Goal: Transaction & Acquisition: Download file/media

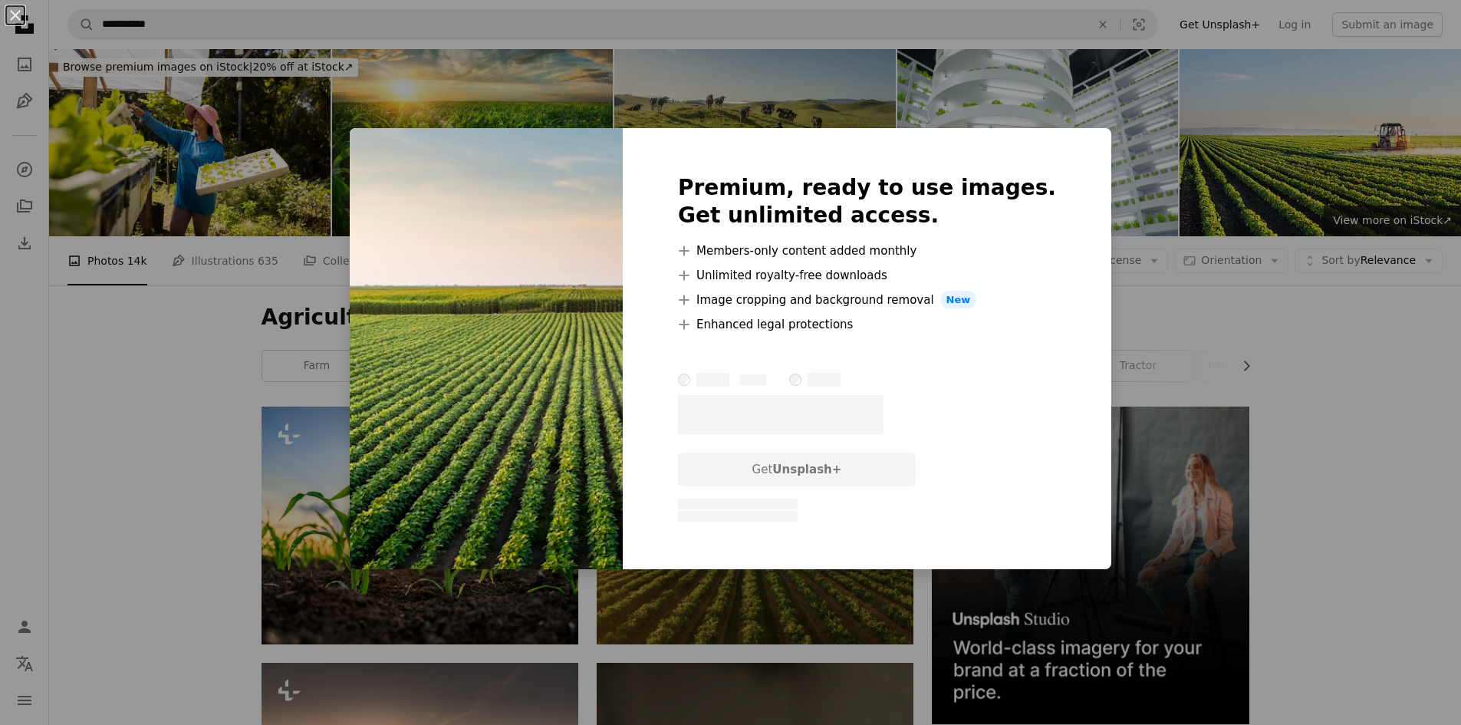
scroll to position [3858, 0]
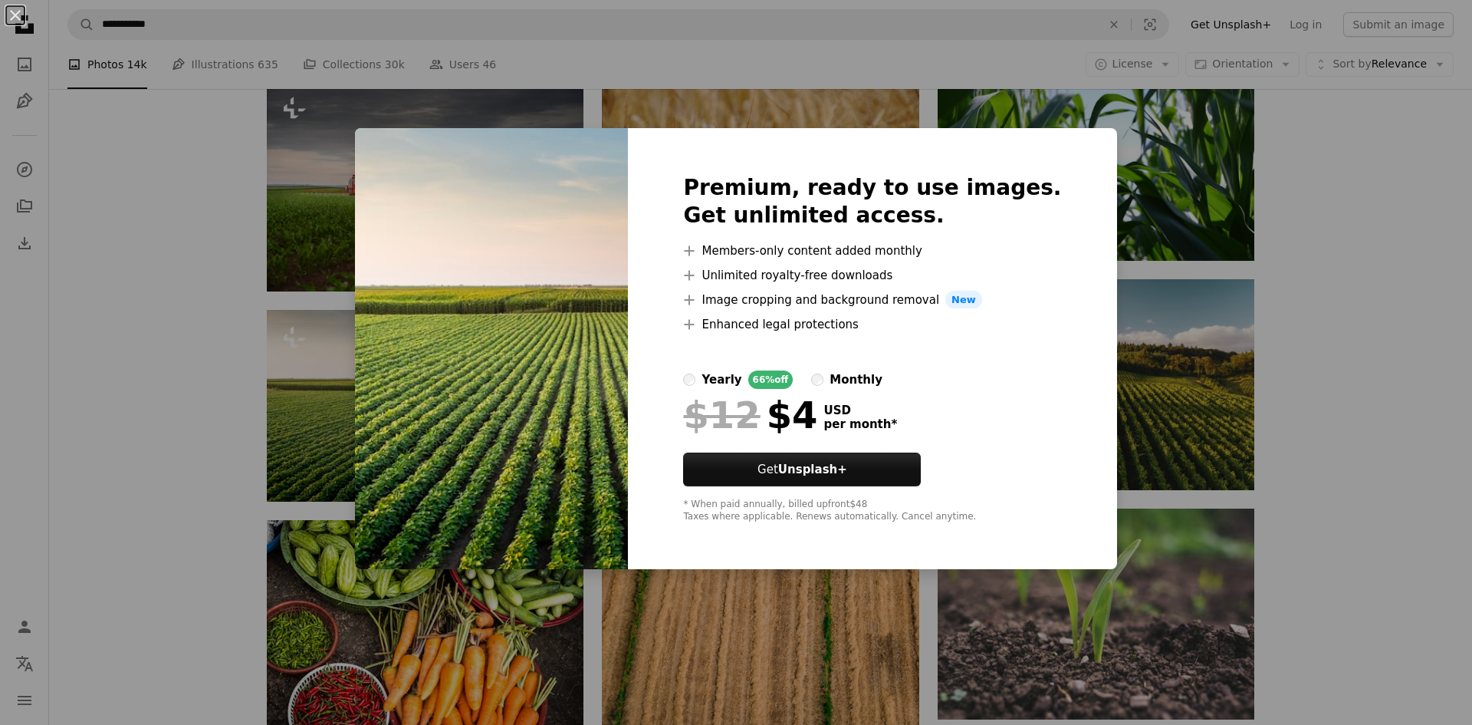
click at [122, 258] on div "An X shape Premium, ready to use images. Get unlimited access. A plus sign Memb…" at bounding box center [736, 362] width 1472 height 725
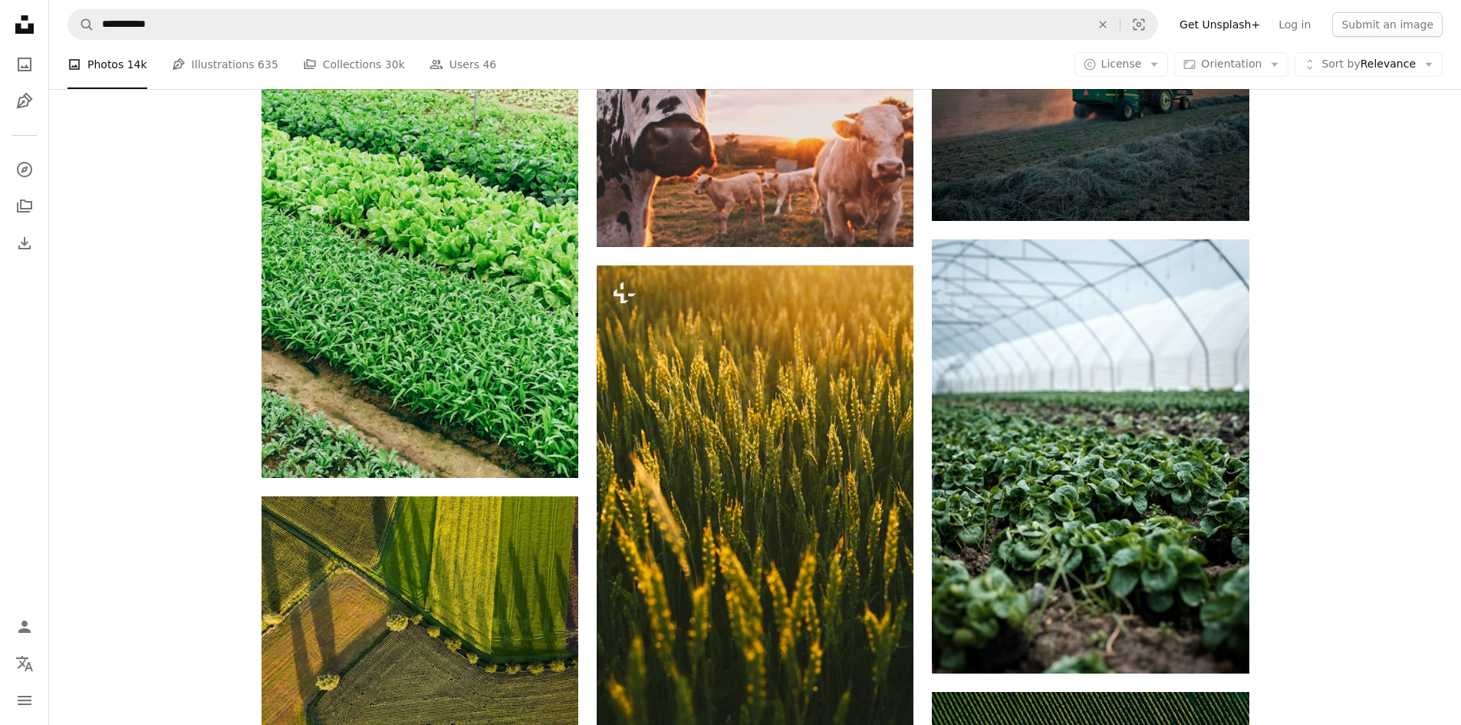
scroll to position [2549, 0]
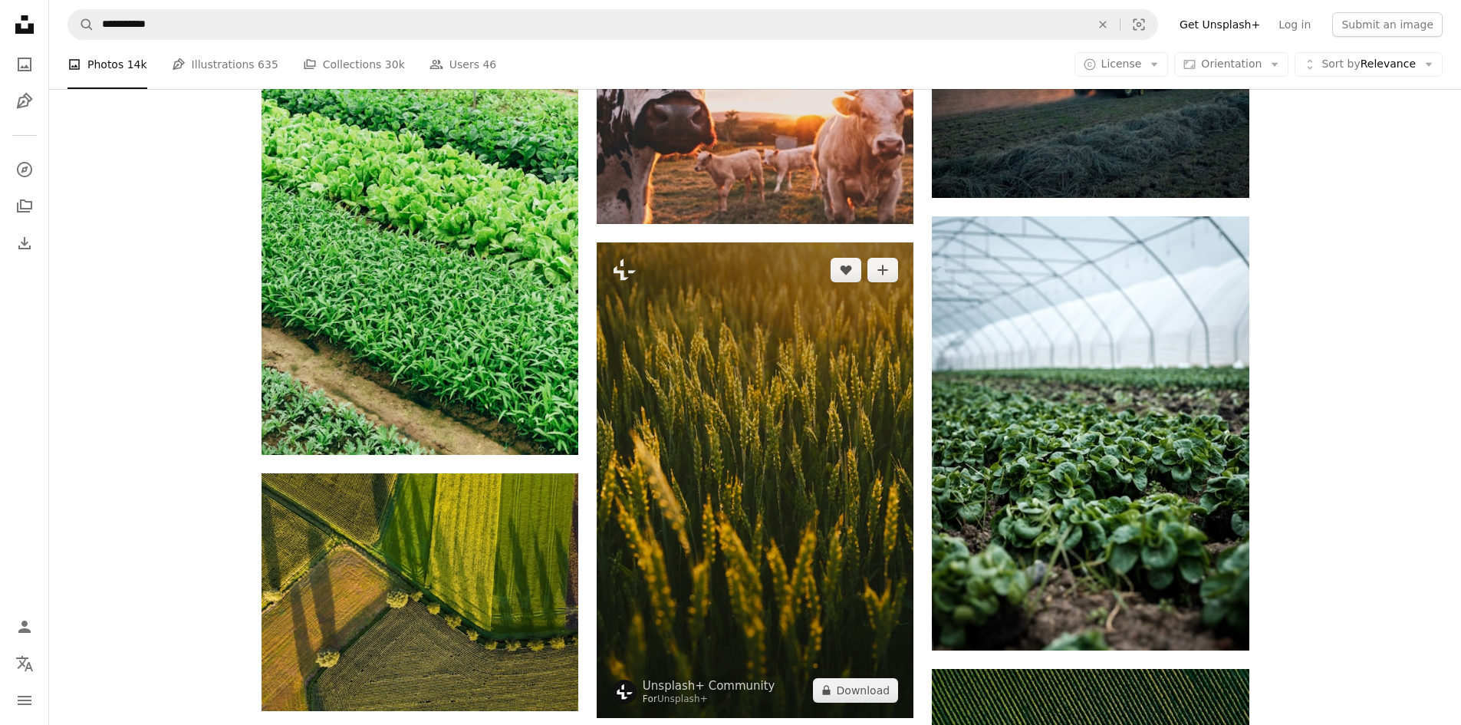
click at [873, 346] on img at bounding box center [755, 479] width 317 height 475
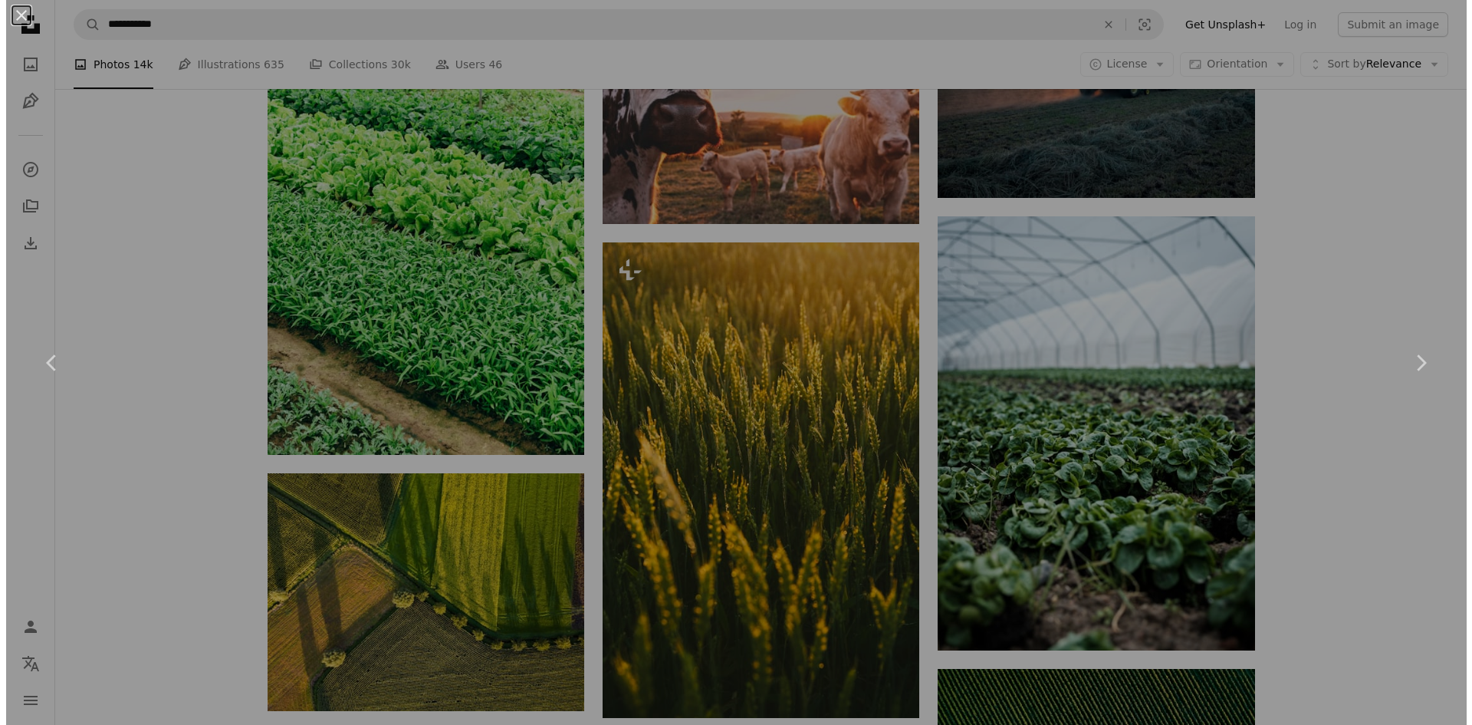
scroll to position [2779, 0]
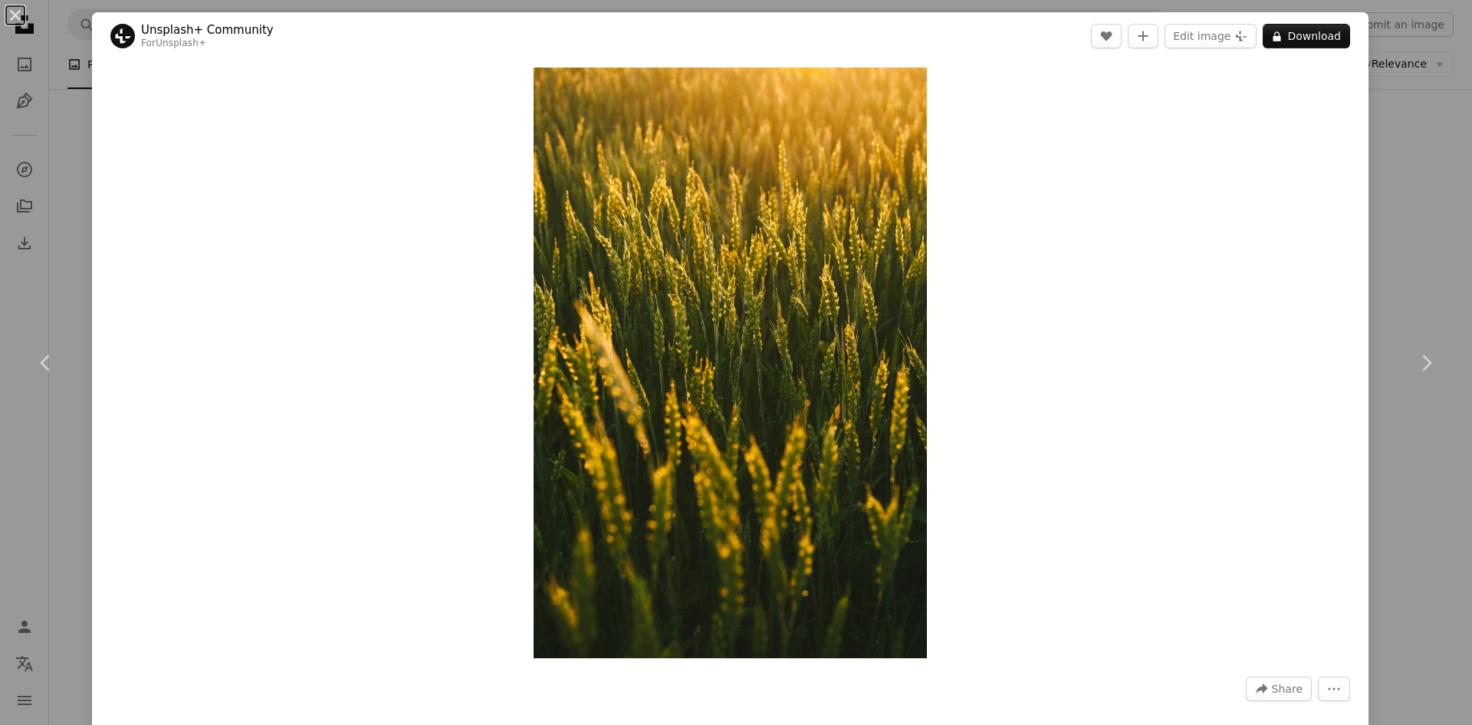
drag, startPoint x: 1399, startPoint y: 161, endPoint x: 1386, endPoint y: 165, distance: 13.6
click at [1399, 161] on div "An X shape Chevron left Chevron right Unsplash+ Community For Unsplash+ A heart…" at bounding box center [736, 362] width 1472 height 725
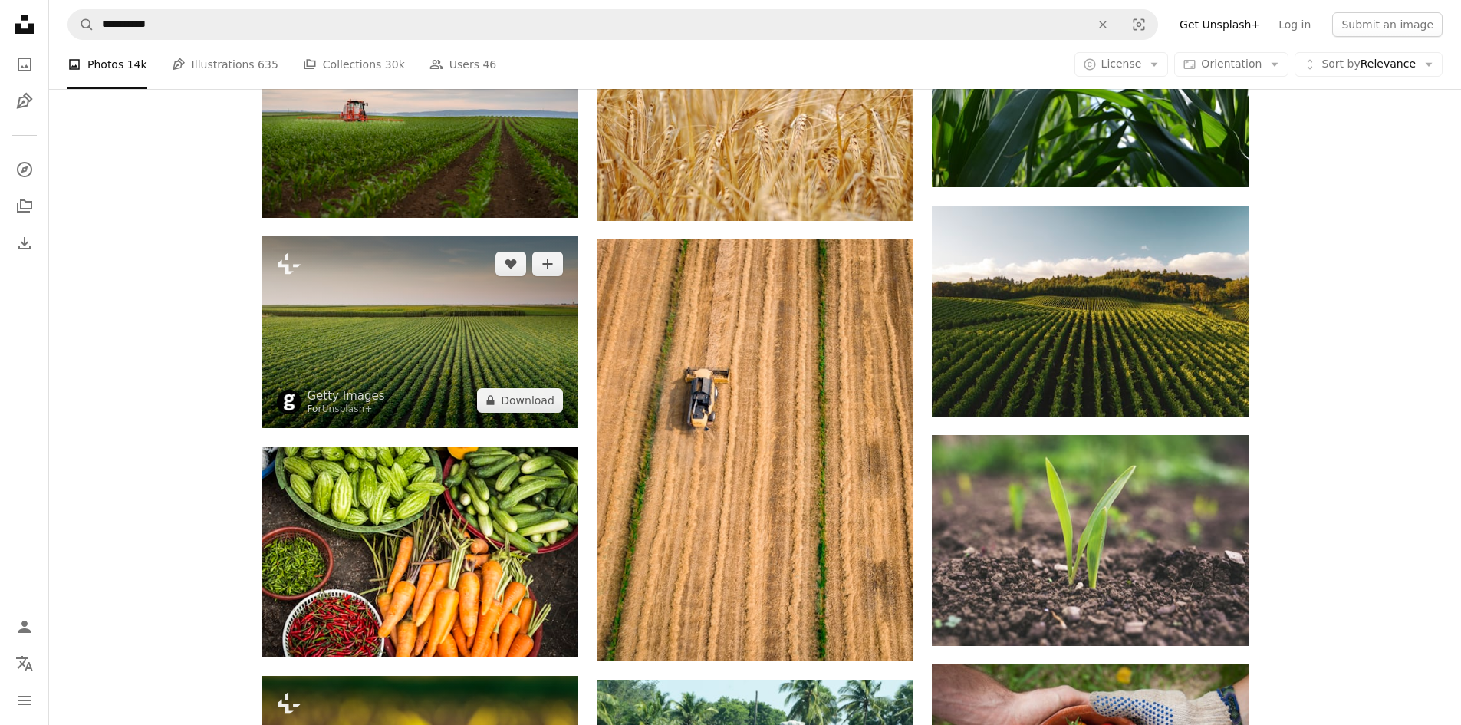
scroll to position [3929, 0]
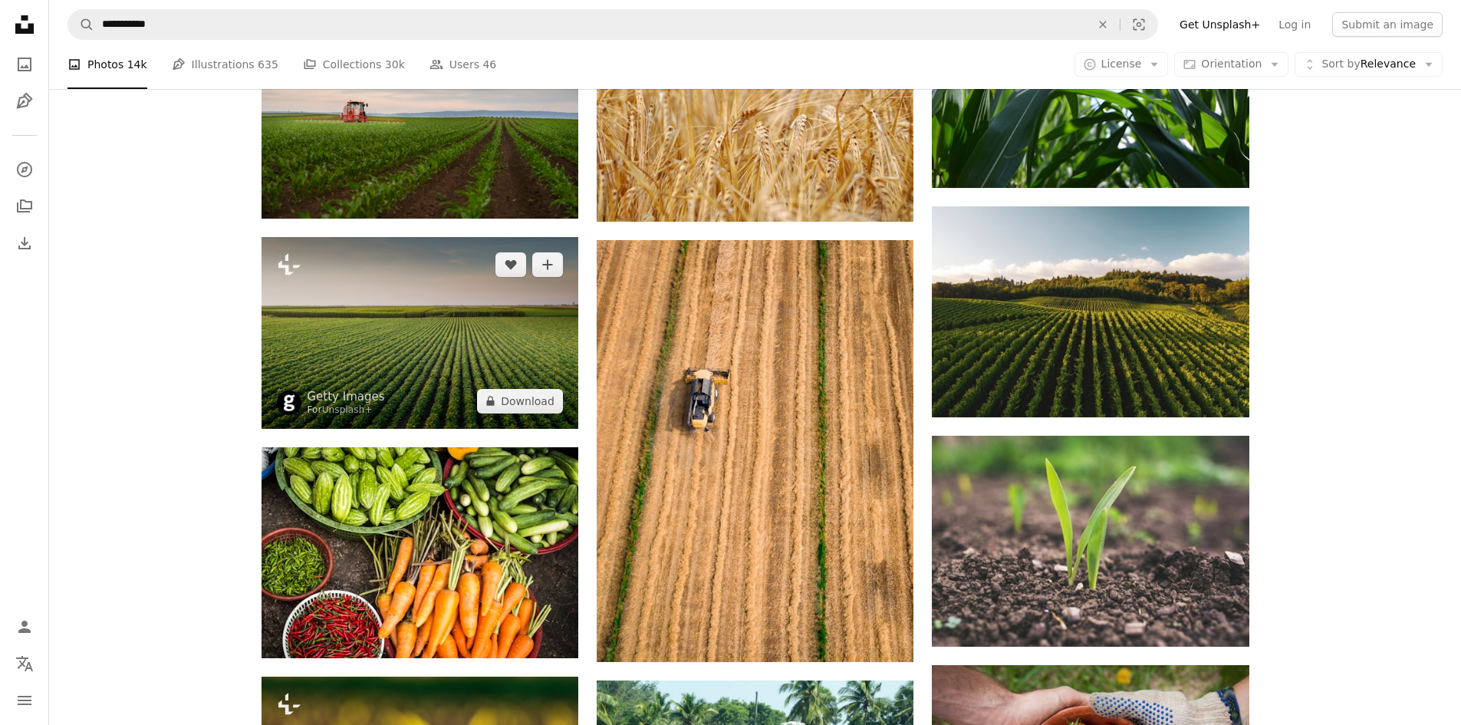
drag, startPoint x: 509, startPoint y: 407, endPoint x: 162, endPoint y: 409, distance: 347.4
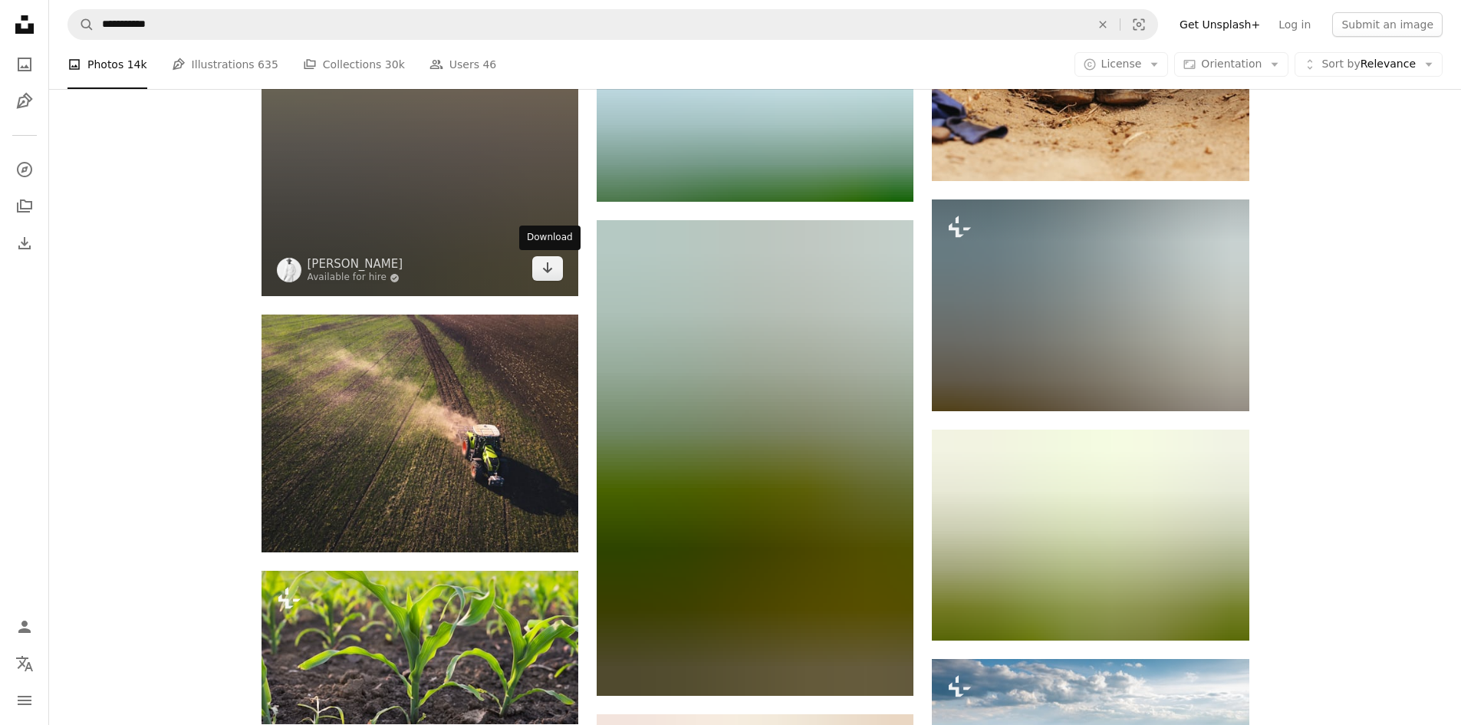
scroll to position [6690, 0]
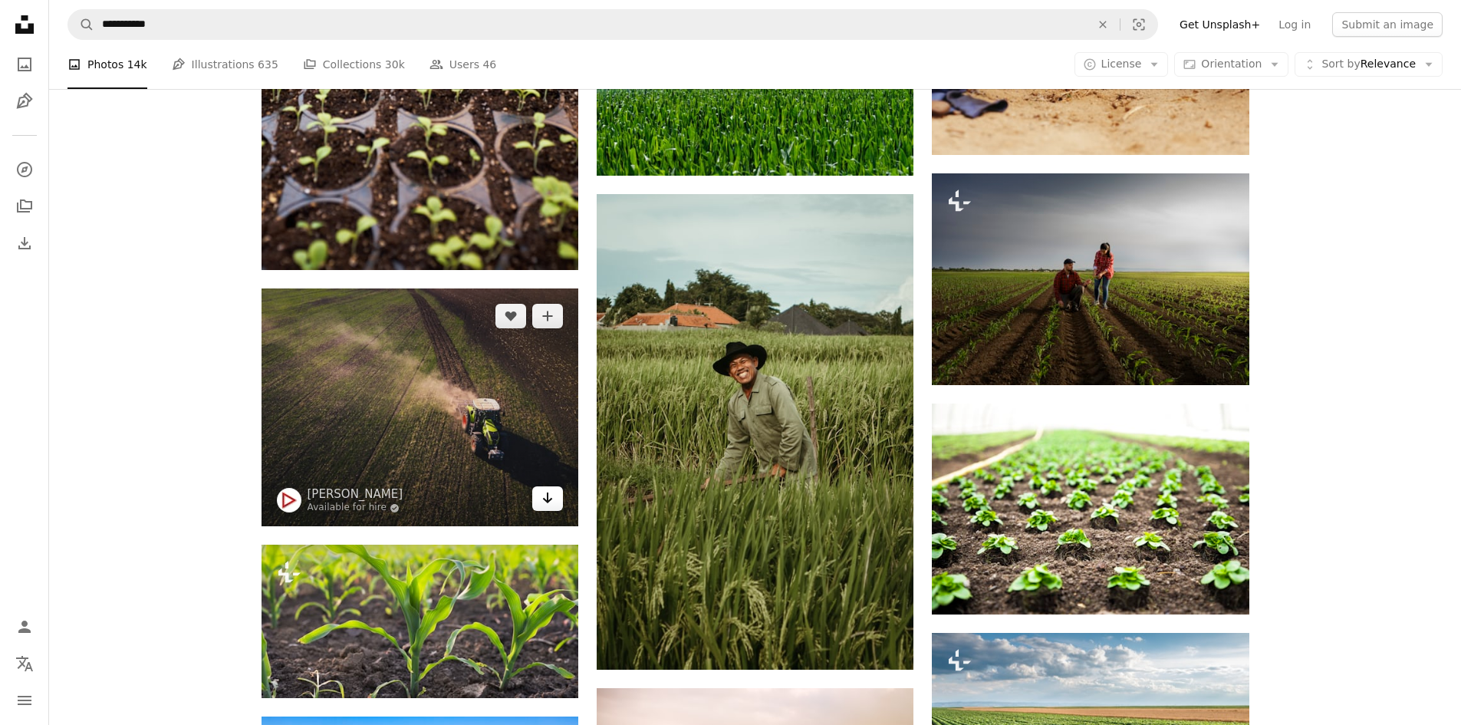
click at [544, 495] on icon "Arrow pointing down" at bounding box center [547, 497] width 12 height 18
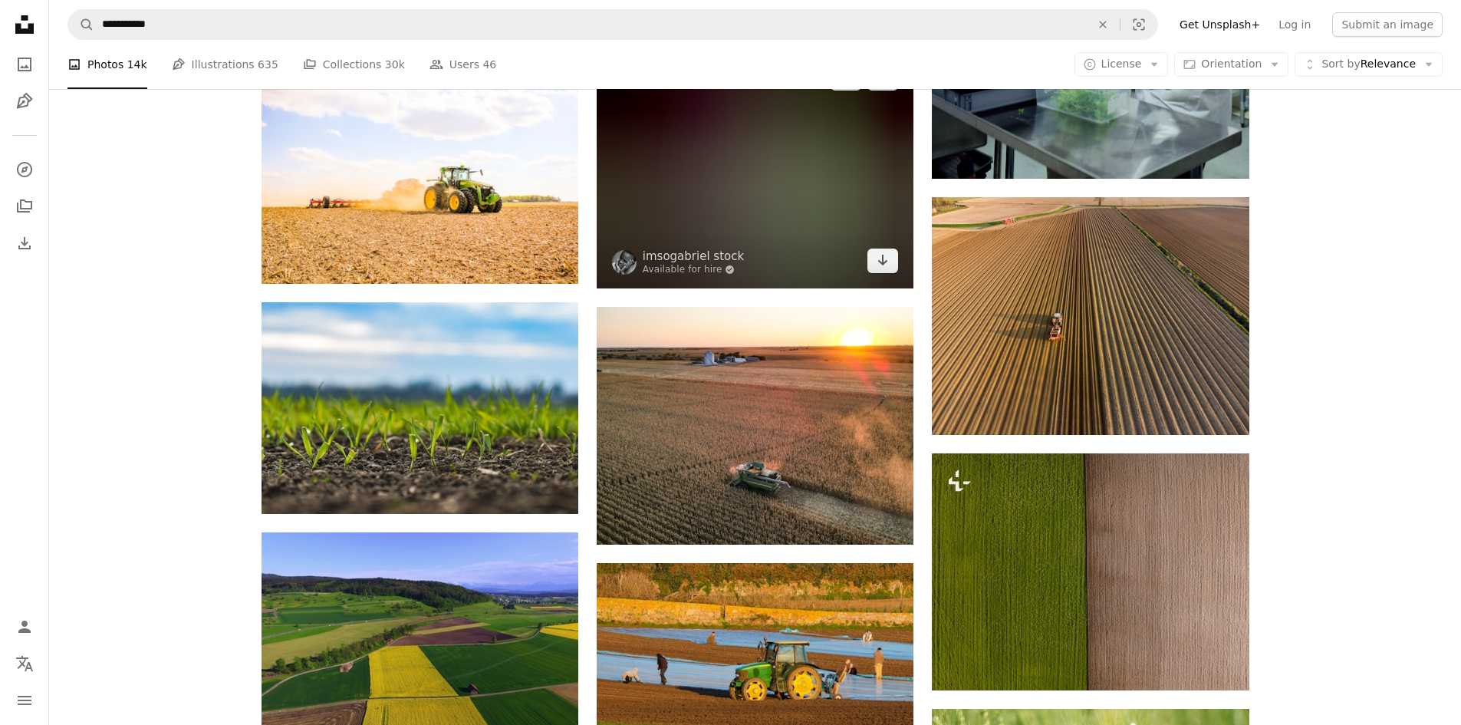
scroll to position [10831, 0]
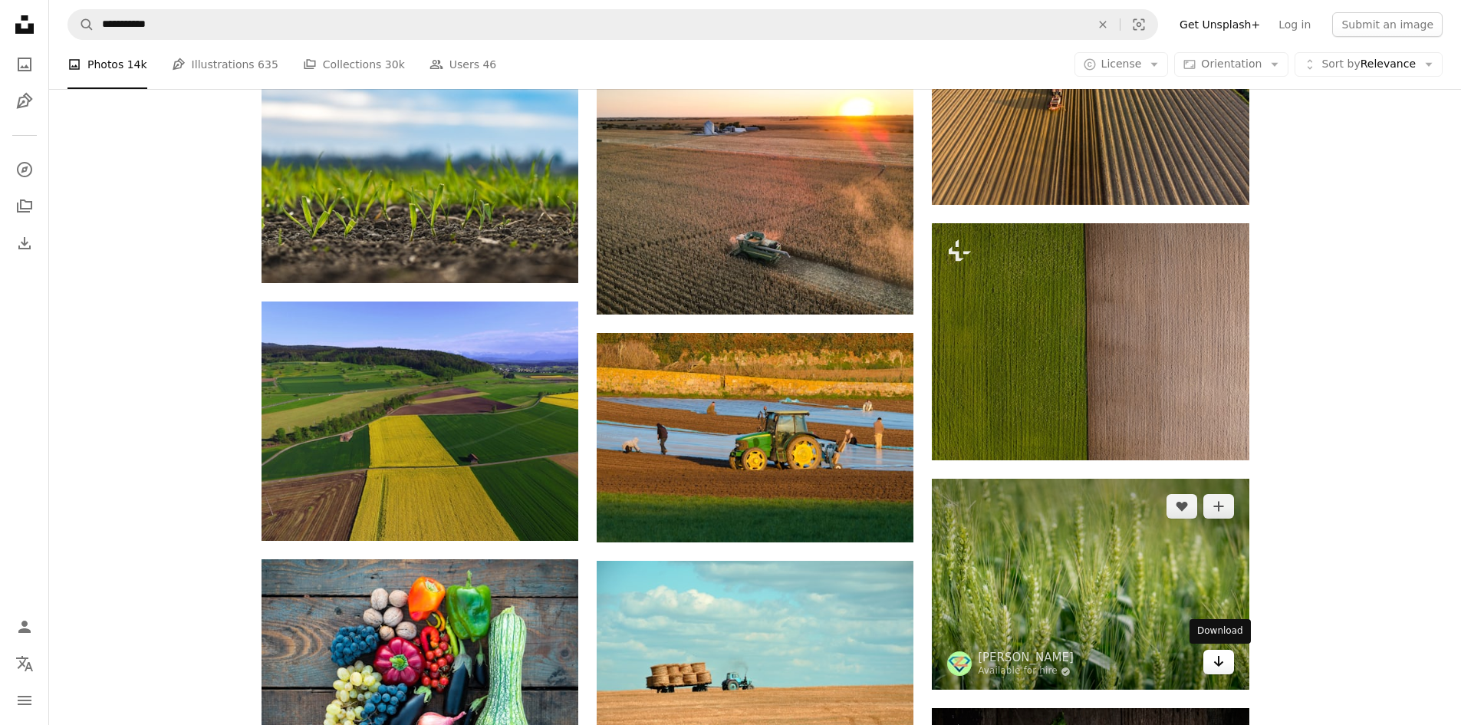
click at [1223, 666] on icon "Arrow pointing down" at bounding box center [1218, 661] width 12 height 18
